Goal: Check status: Check status

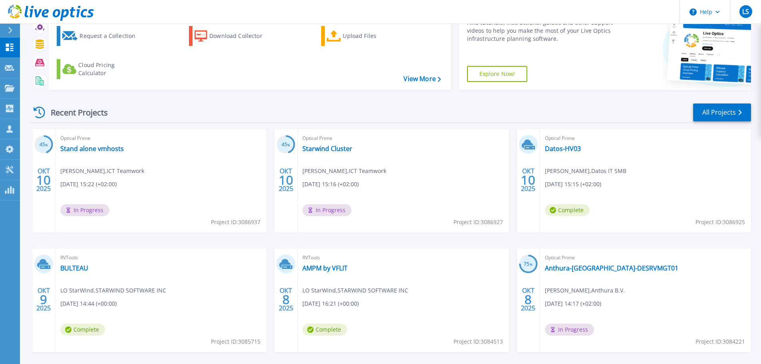
scroll to position [79, 0]
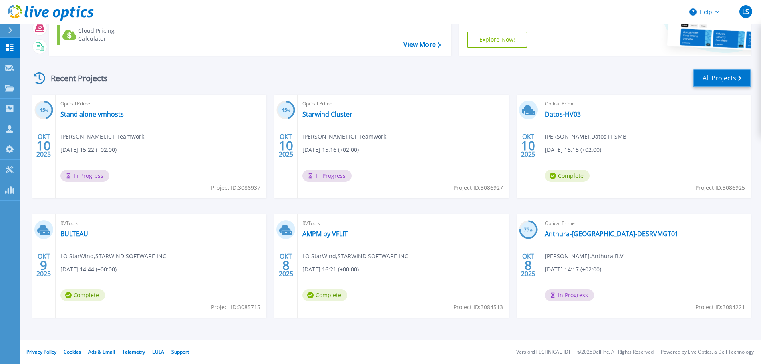
click at [718, 75] on link "All Projects" at bounding box center [722, 78] width 58 height 18
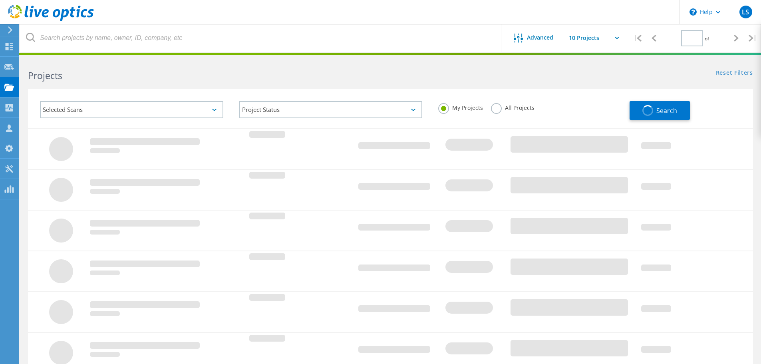
type input "1"
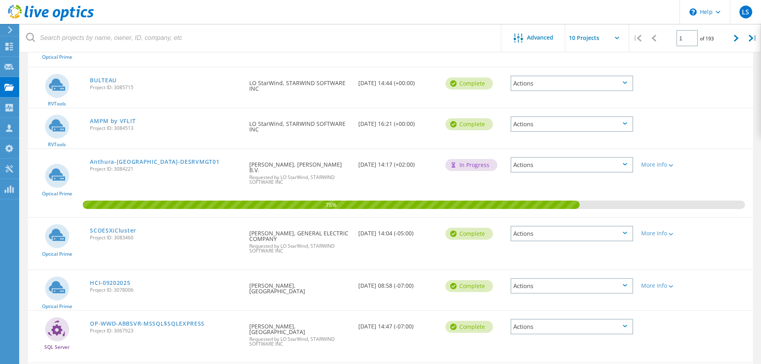
scroll to position [240, 0]
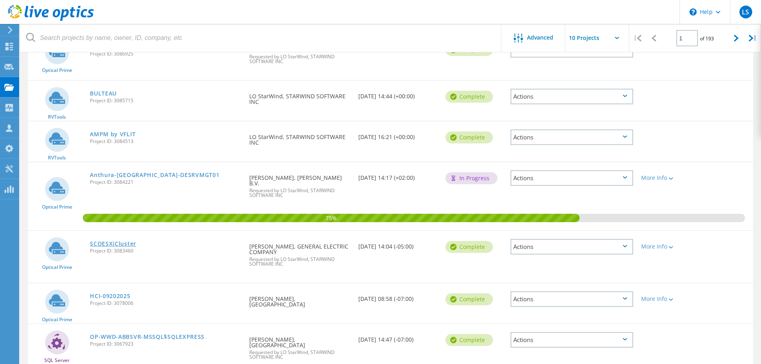
click at [117, 241] on link "SCOESXiCluster" at bounding box center [113, 244] width 46 height 6
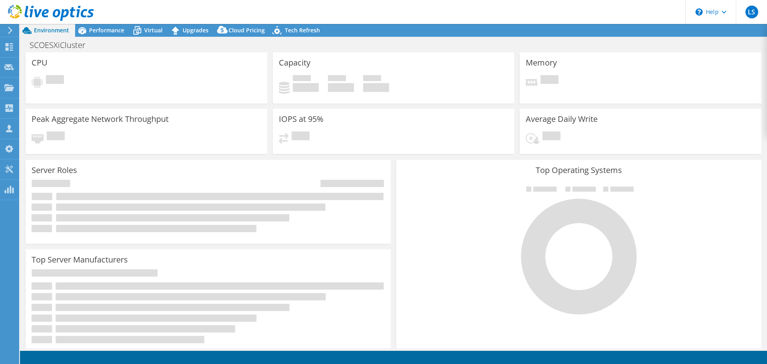
select select "USD"
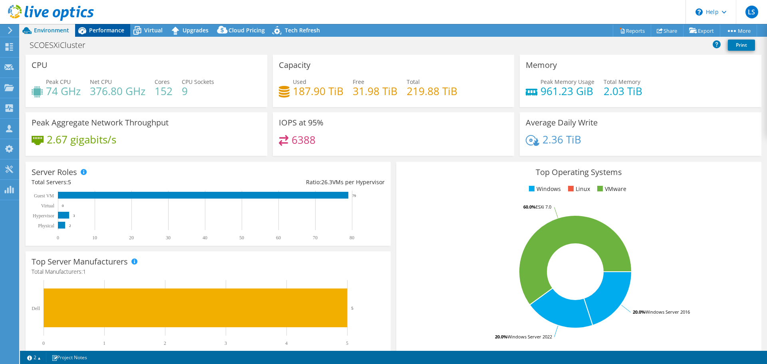
click at [113, 29] on span "Performance" at bounding box center [106, 30] width 35 height 8
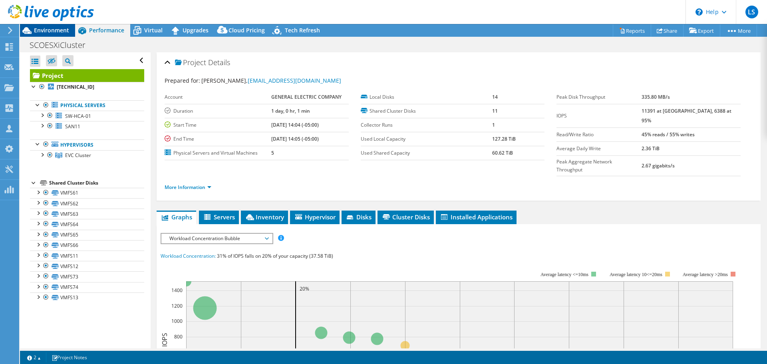
click at [52, 27] on span "Environment" at bounding box center [51, 30] width 35 height 8
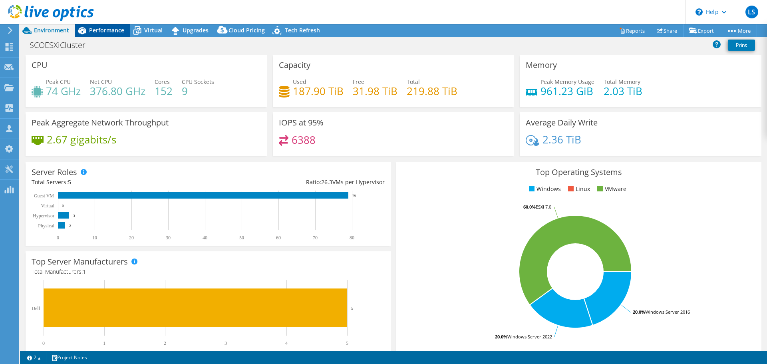
click at [93, 34] on span "Performance" at bounding box center [106, 30] width 35 height 8
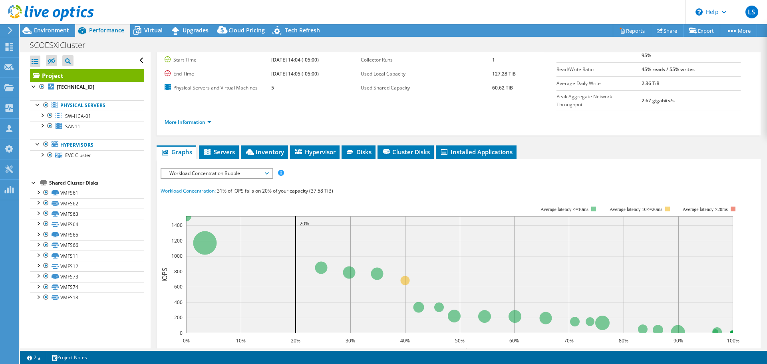
scroll to position [80, 0]
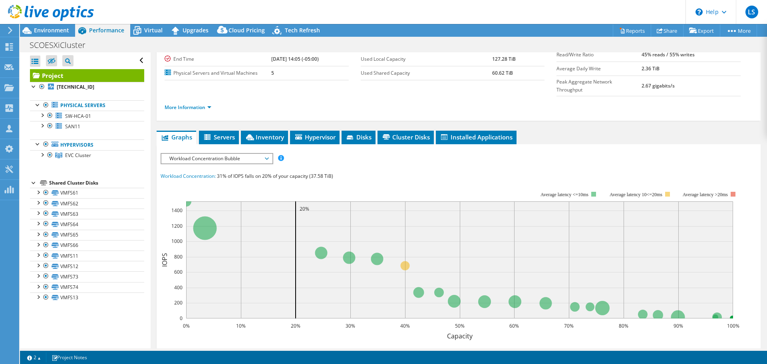
click at [388, 153] on div "IOPS Disk Throughput IO Size Latency Queue Depth CPU Percentage Memory Page Fau…" at bounding box center [459, 301] width 596 height 296
